Goal: Find specific page/section: Find specific page/section

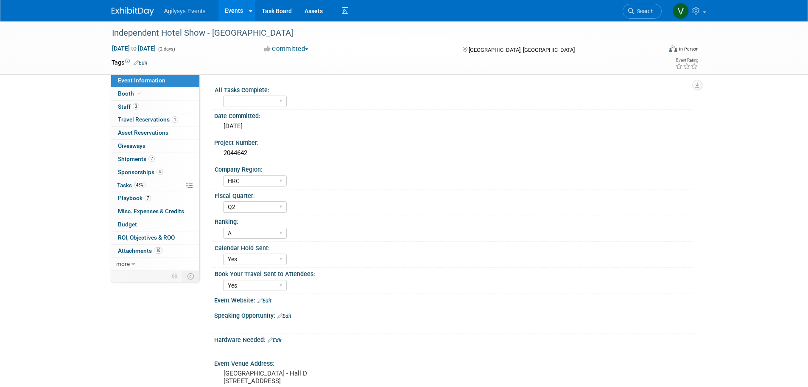
select select "HRC"
select select "Q2"
select select "A"
select select "Yes"
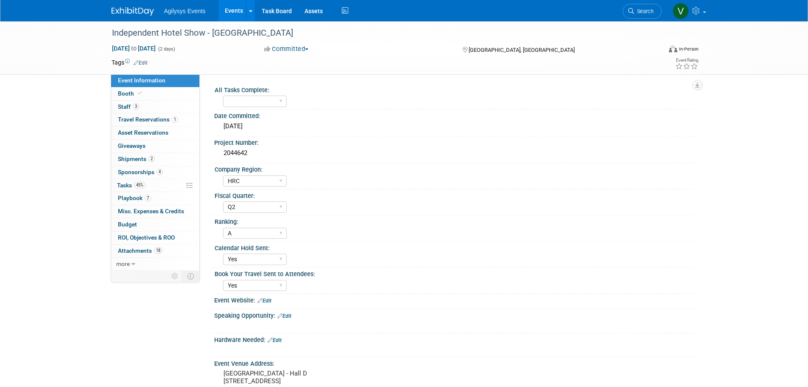
click at [147, 11] on img at bounding box center [133, 11] width 42 height 8
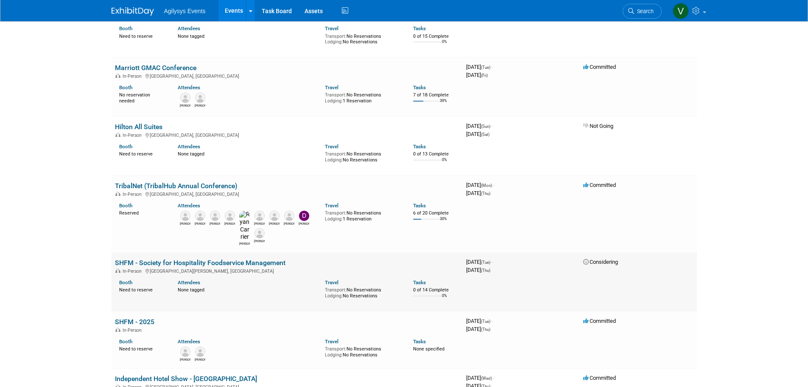
scroll to position [721, 0]
